Goal: Check status

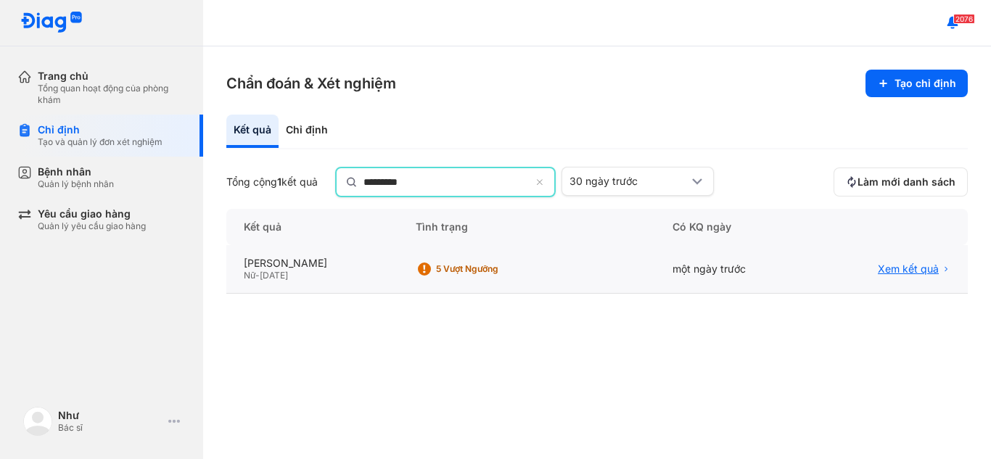
type input "*********"
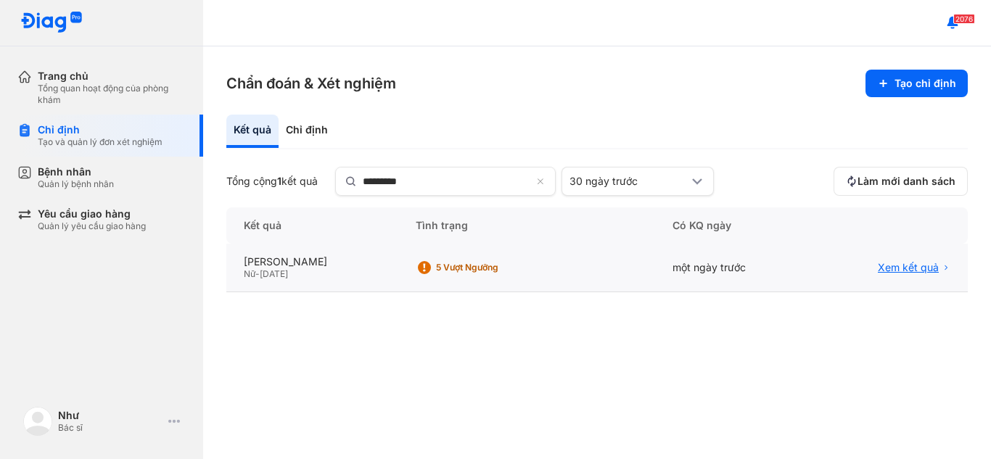
click at [899, 274] on span "Xem kết quả" at bounding box center [908, 267] width 61 height 13
click at [911, 260] on div "Xem kết quả" at bounding box center [890, 268] width 156 height 49
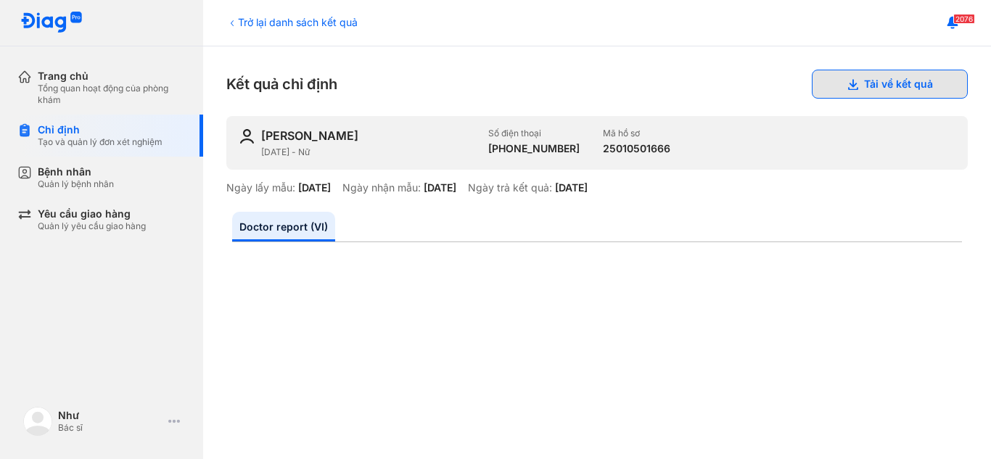
click at [884, 90] on button "Tải về kết quả" at bounding box center [890, 84] width 156 height 29
